Goal: Task Accomplishment & Management: Complete application form

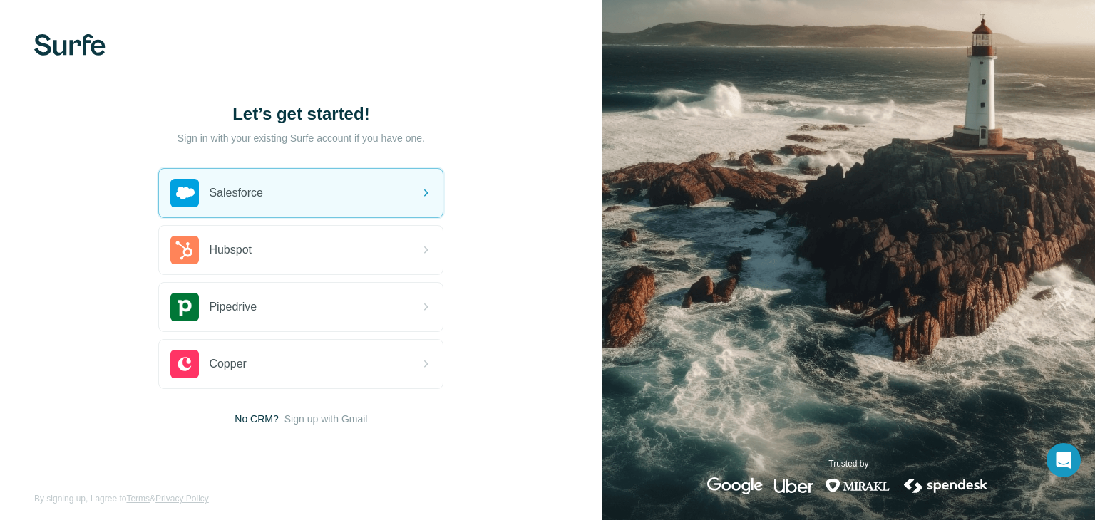
click at [528, 312] on div "Let’s get started! Sign in with your existing Surfe account if you have one. Sa…" at bounding box center [301, 264] width 602 height 529
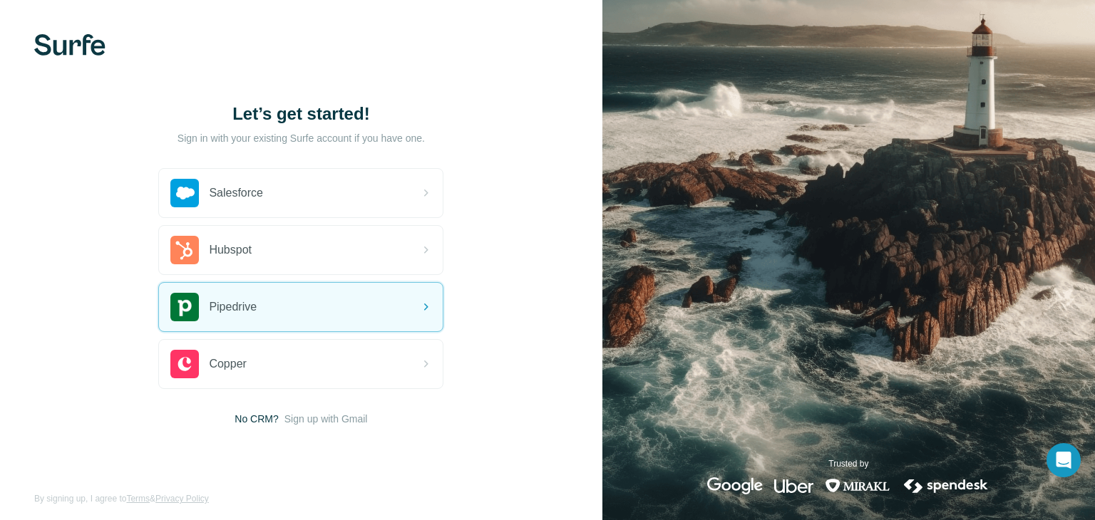
click at [532, 319] on div "Let’s get started! Sign in with your existing Surfe account if you have one. Sa…" at bounding box center [301, 264] width 602 height 529
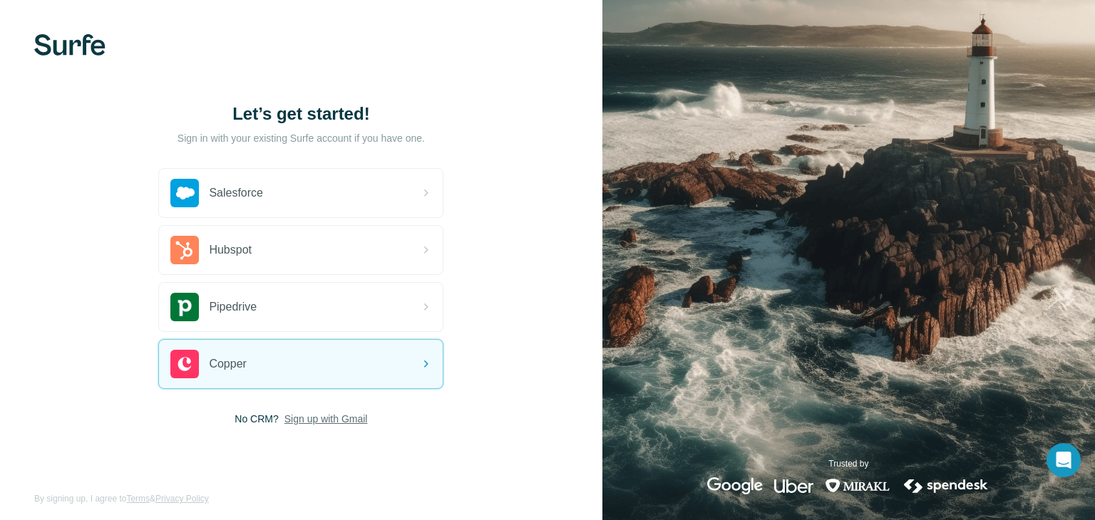
click at [344, 420] on span "Sign up with Gmail" at bounding box center [325, 419] width 83 height 14
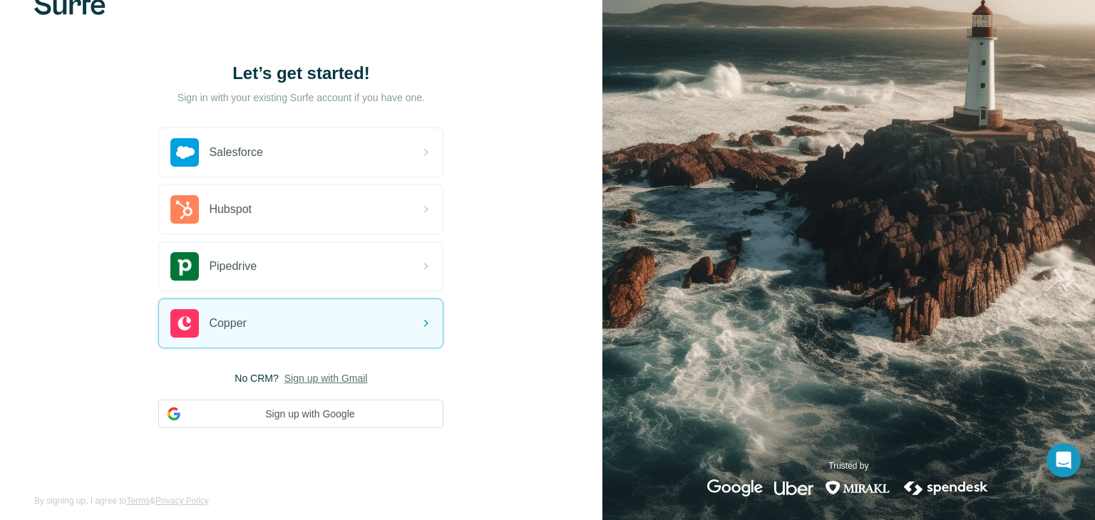
scroll to position [51, 0]
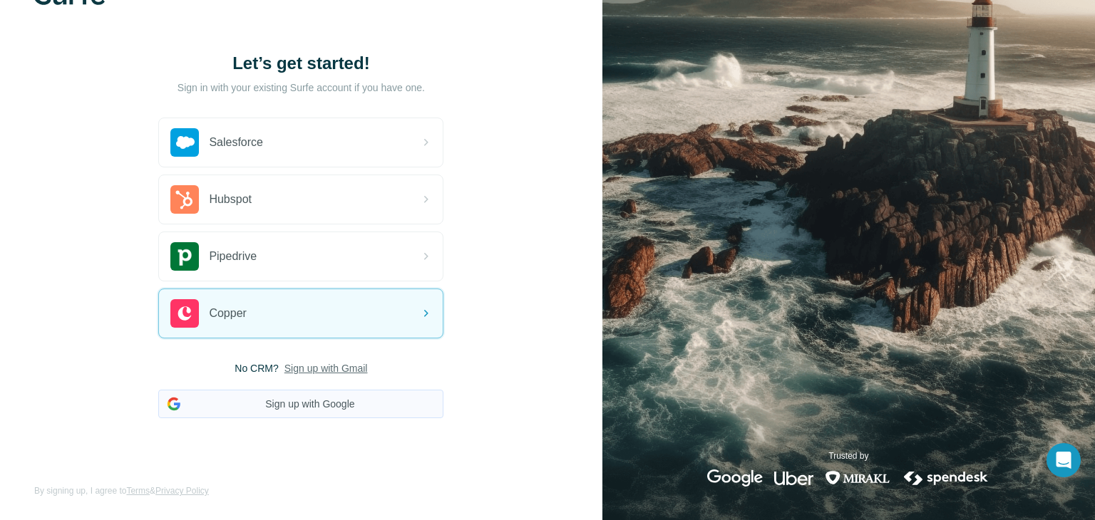
click at [319, 401] on button "Sign up with Google" at bounding box center [300, 404] width 285 height 29
